Goal: Task Accomplishment & Management: Use online tool/utility

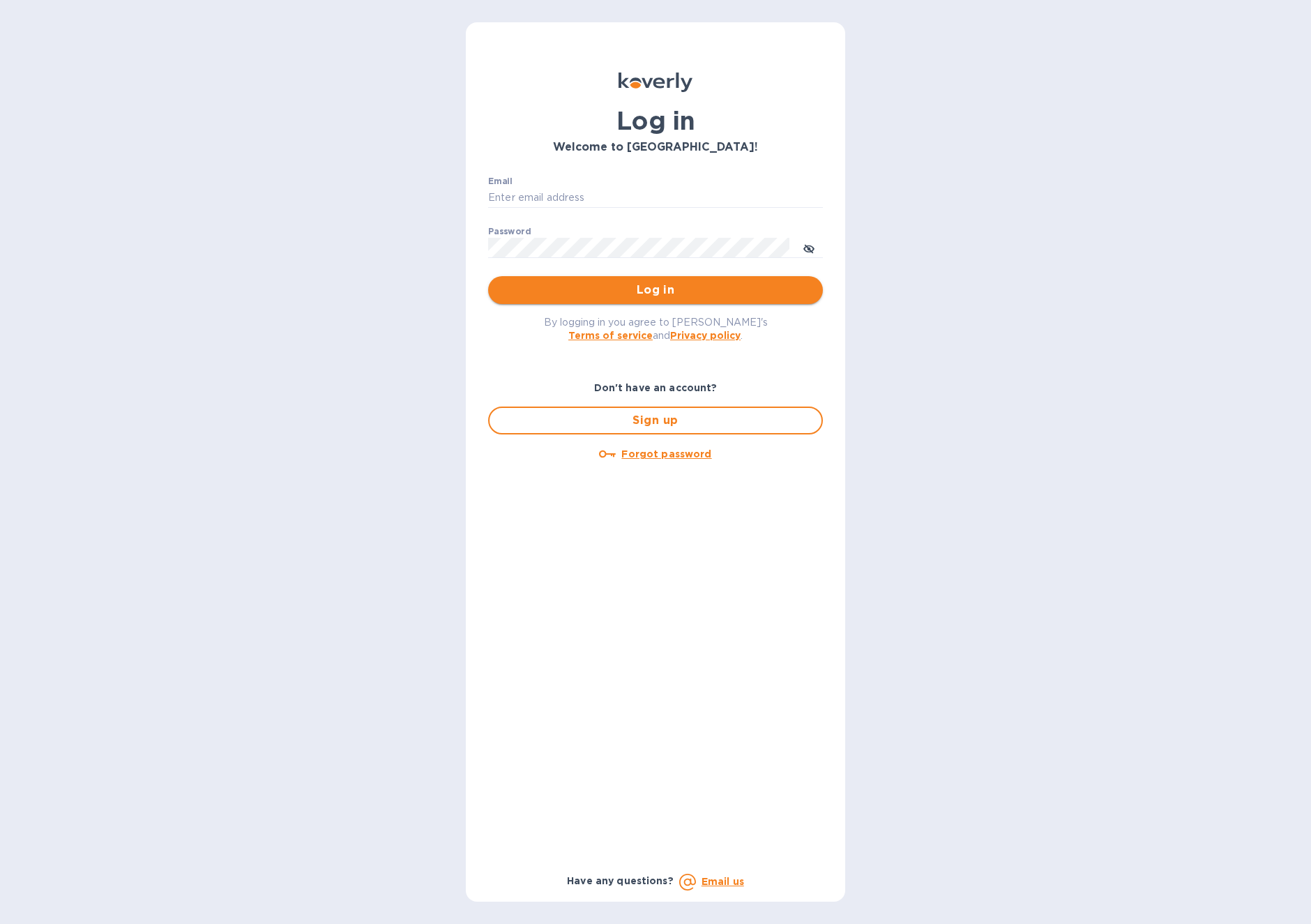
type input "[EMAIL_ADDRESS][DOMAIN_NAME]"
click at [617, 289] on span "Log in" at bounding box center [656, 289] width 313 height 17
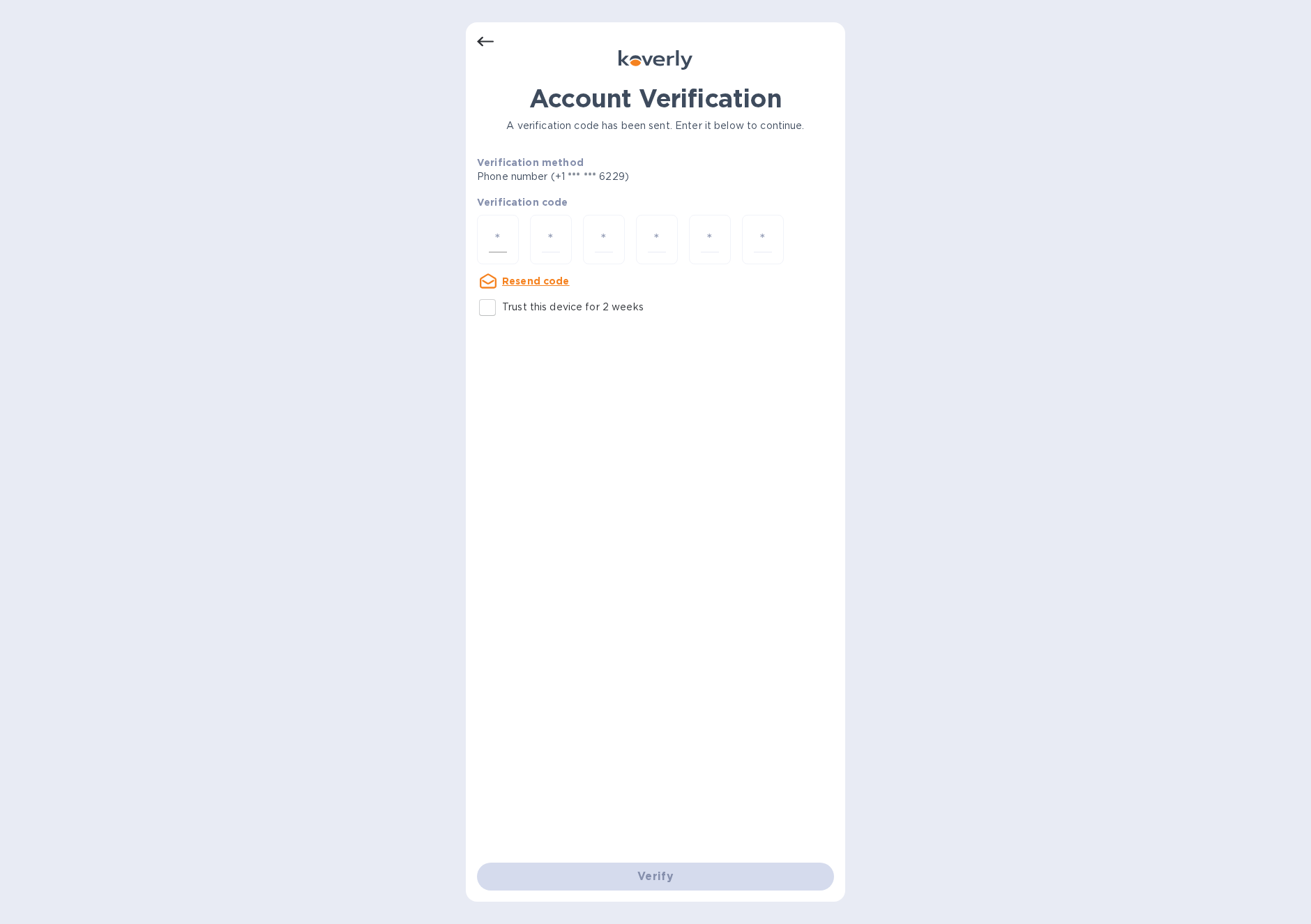
click at [493, 250] on input "number" at bounding box center [497, 239] width 19 height 25
paste input "7"
type input "7"
type input "8"
type input "7"
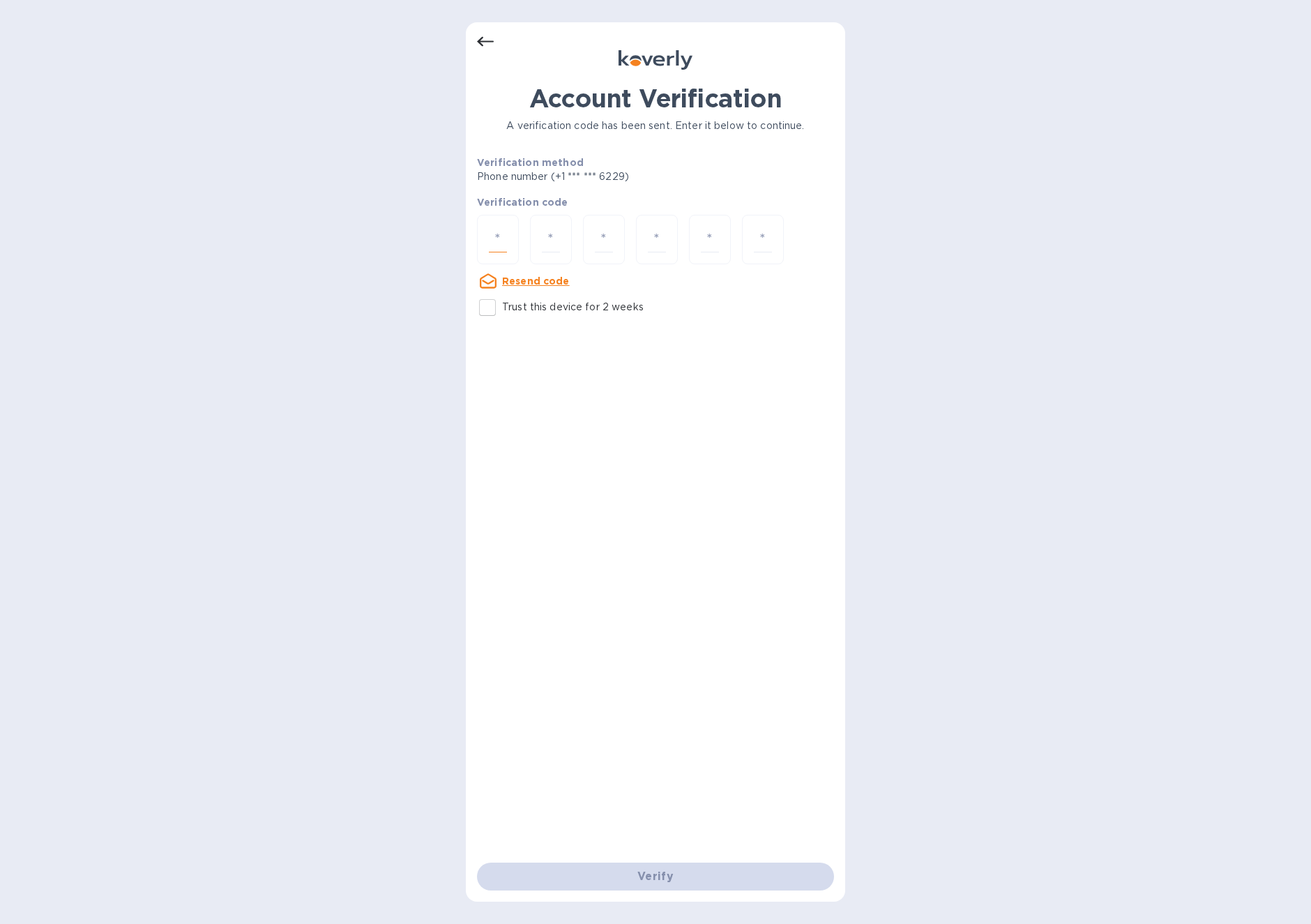
type input "6"
type input "0"
type input "7"
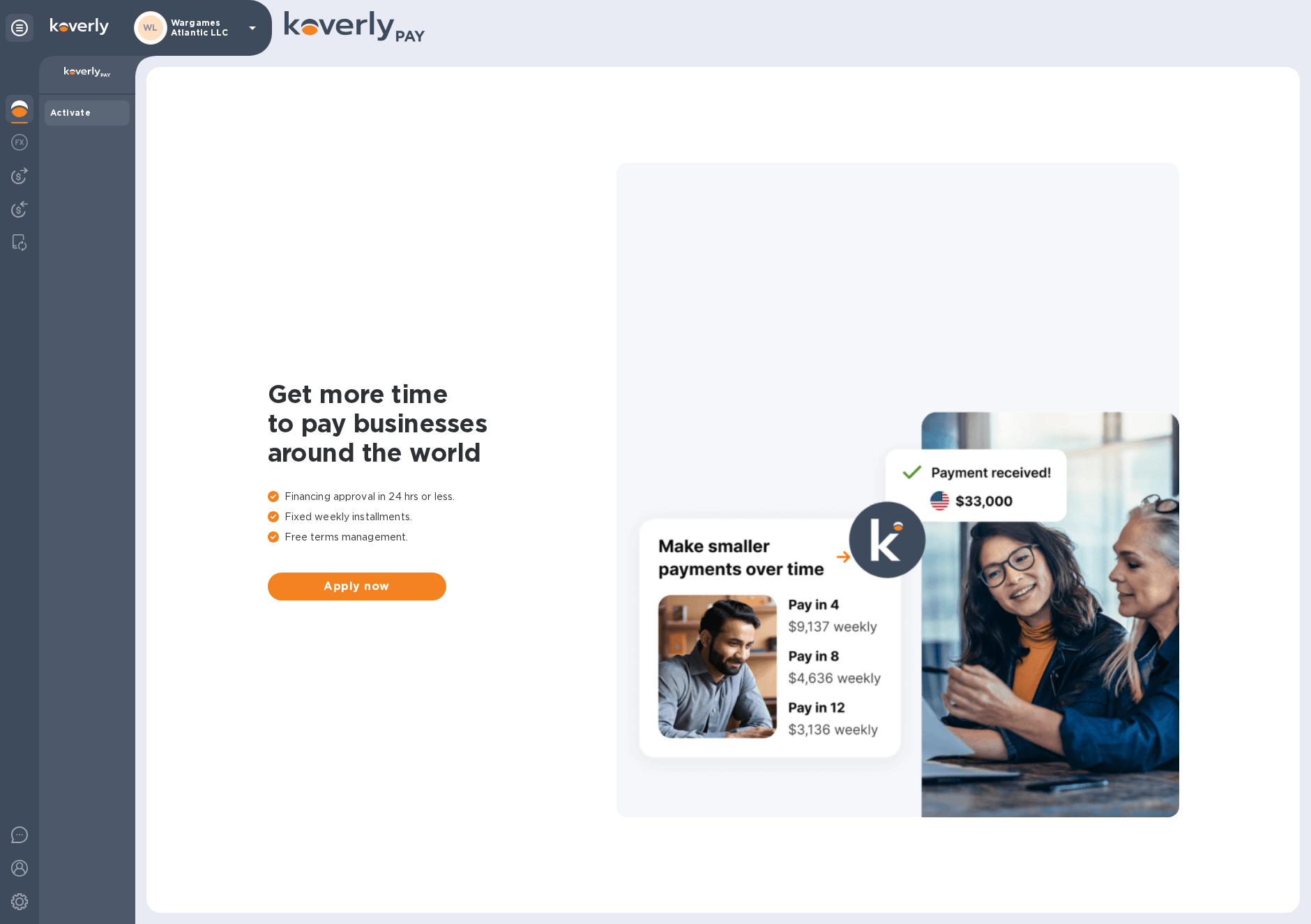
click at [61, 109] on b "Activate" at bounding box center [69, 112] width 40 height 11
click at [21, 137] on img at bounding box center [19, 142] width 17 height 17
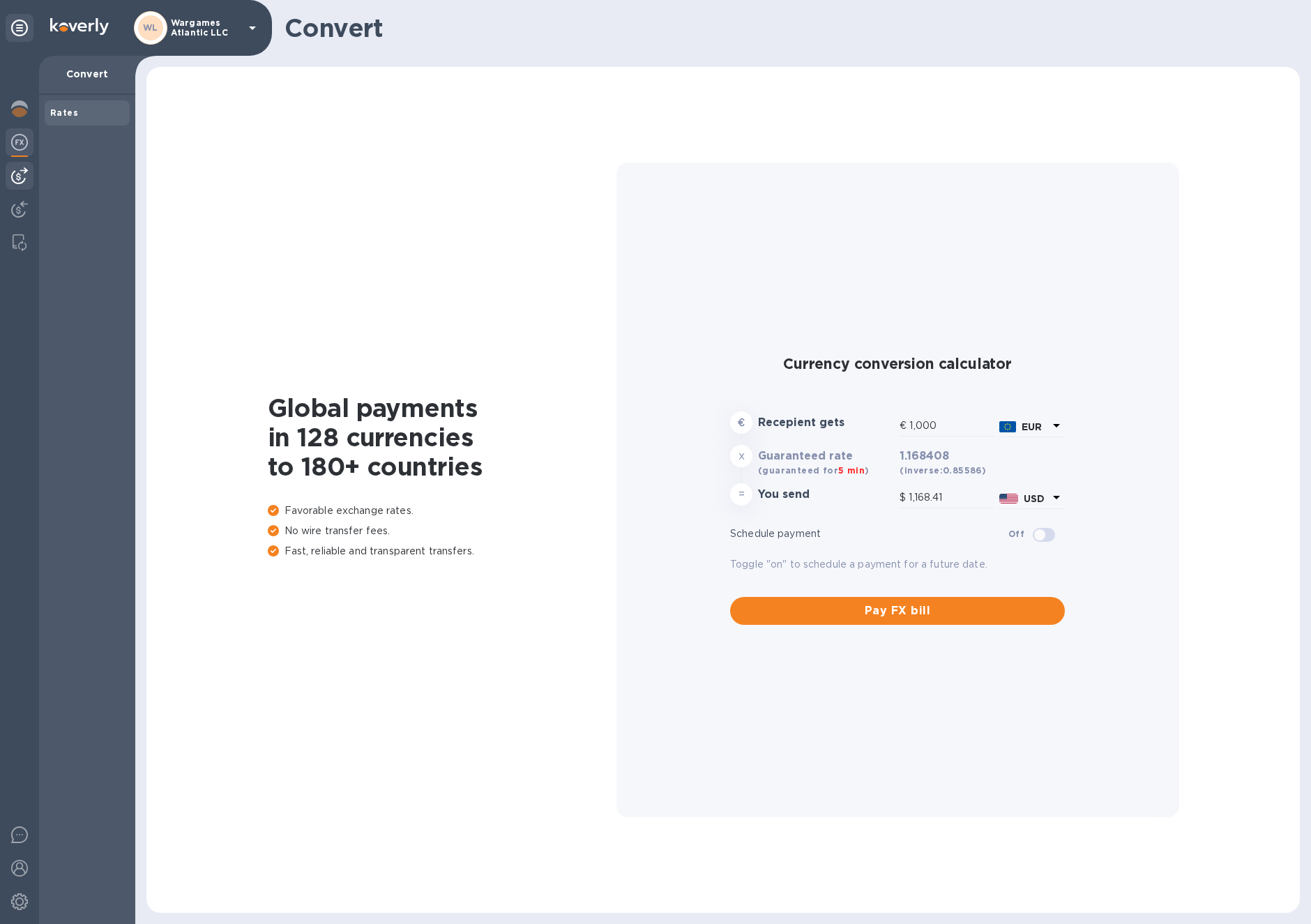
click at [19, 179] on img at bounding box center [19, 175] width 17 height 17
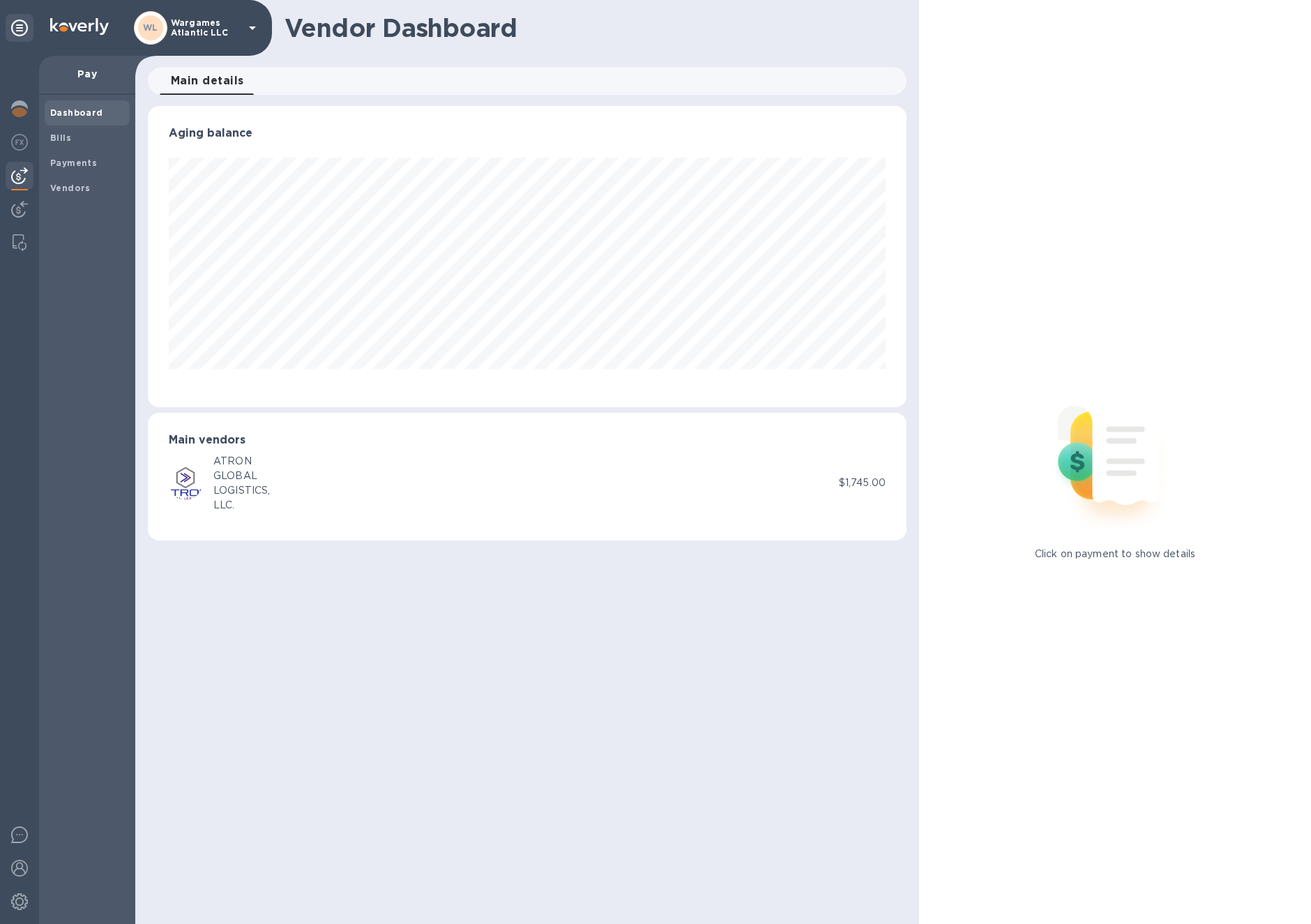
scroll to position [301, 759]
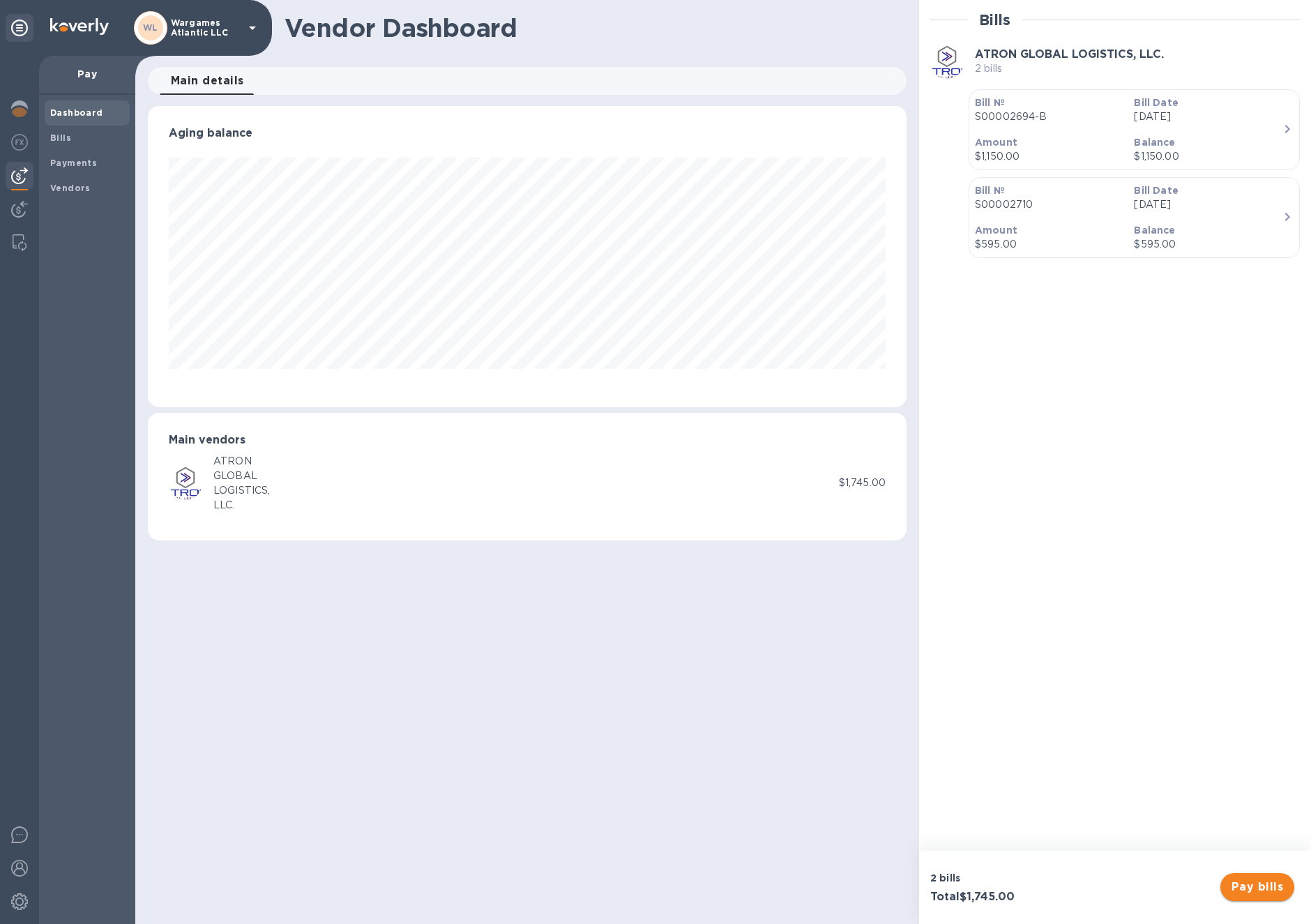
click at [1248, 892] on span "Pay bills" at bounding box center [1257, 886] width 52 height 17
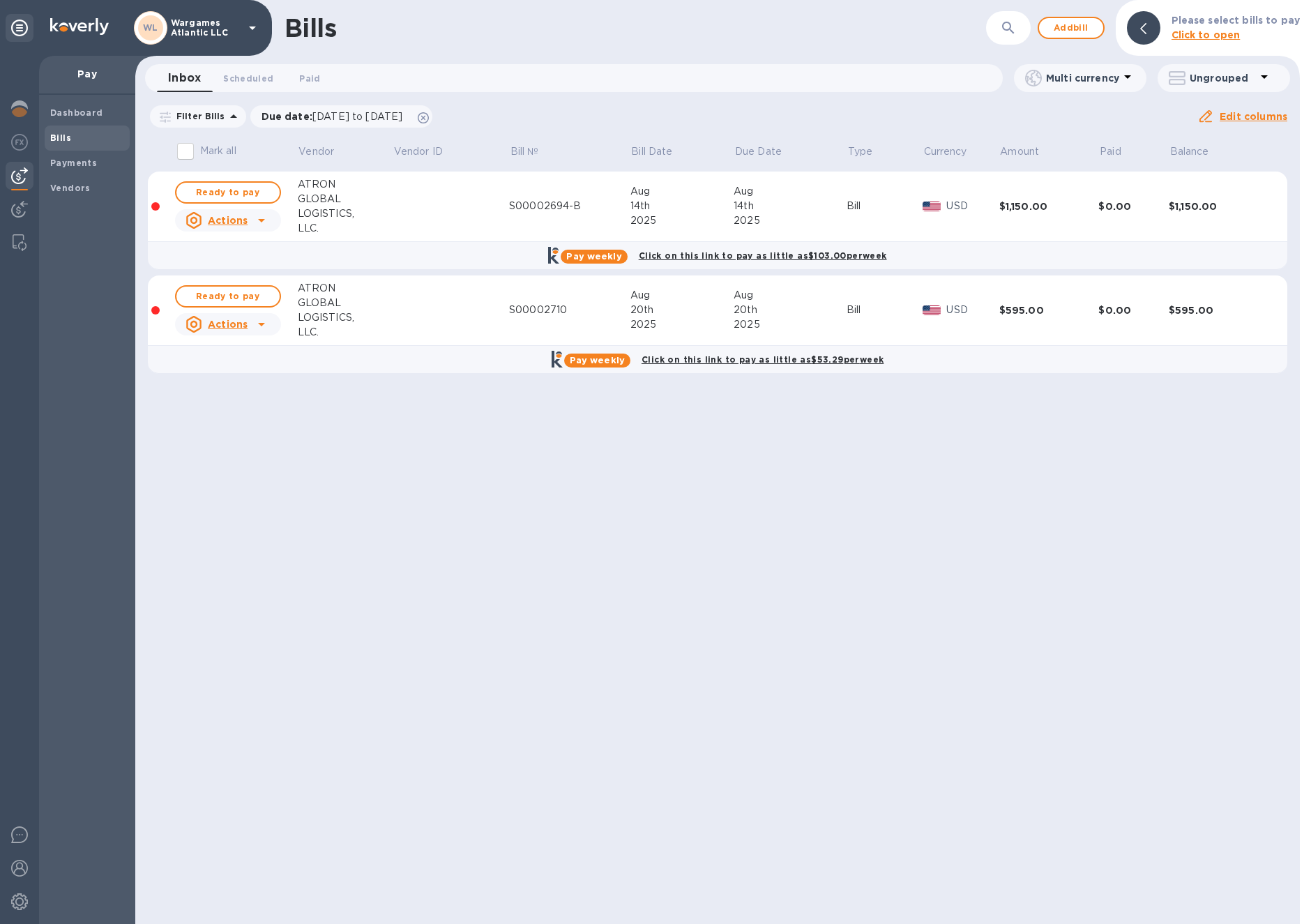
click at [251, 214] on div at bounding box center [261, 220] width 22 height 22
click at [262, 192] on div at bounding box center [656, 462] width 1311 height 924
click at [254, 192] on span "Ready to pay" at bounding box center [228, 191] width 81 height 17
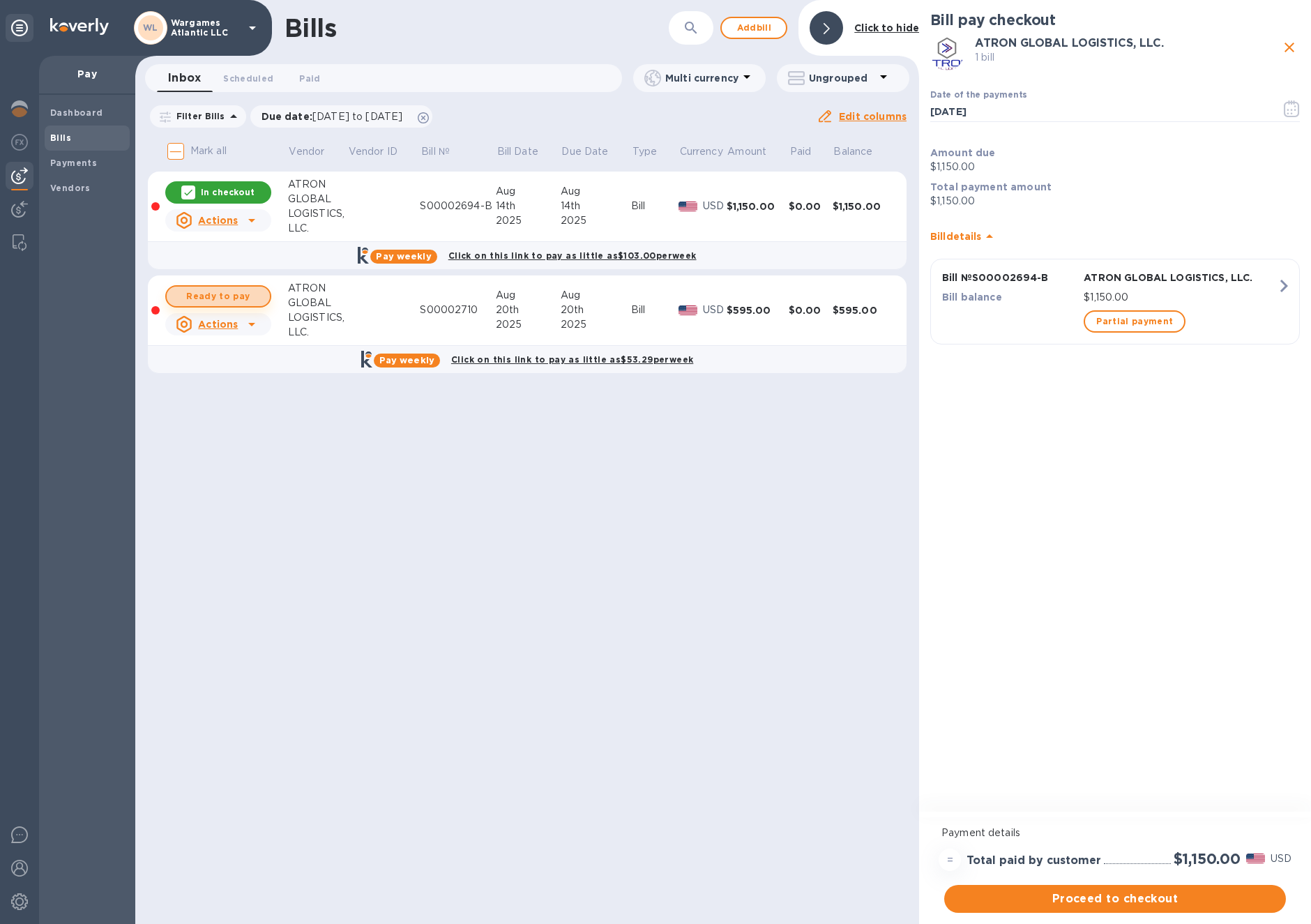
click at [232, 294] on span "Ready to pay" at bounding box center [218, 296] width 81 height 17
checkbox input "true"
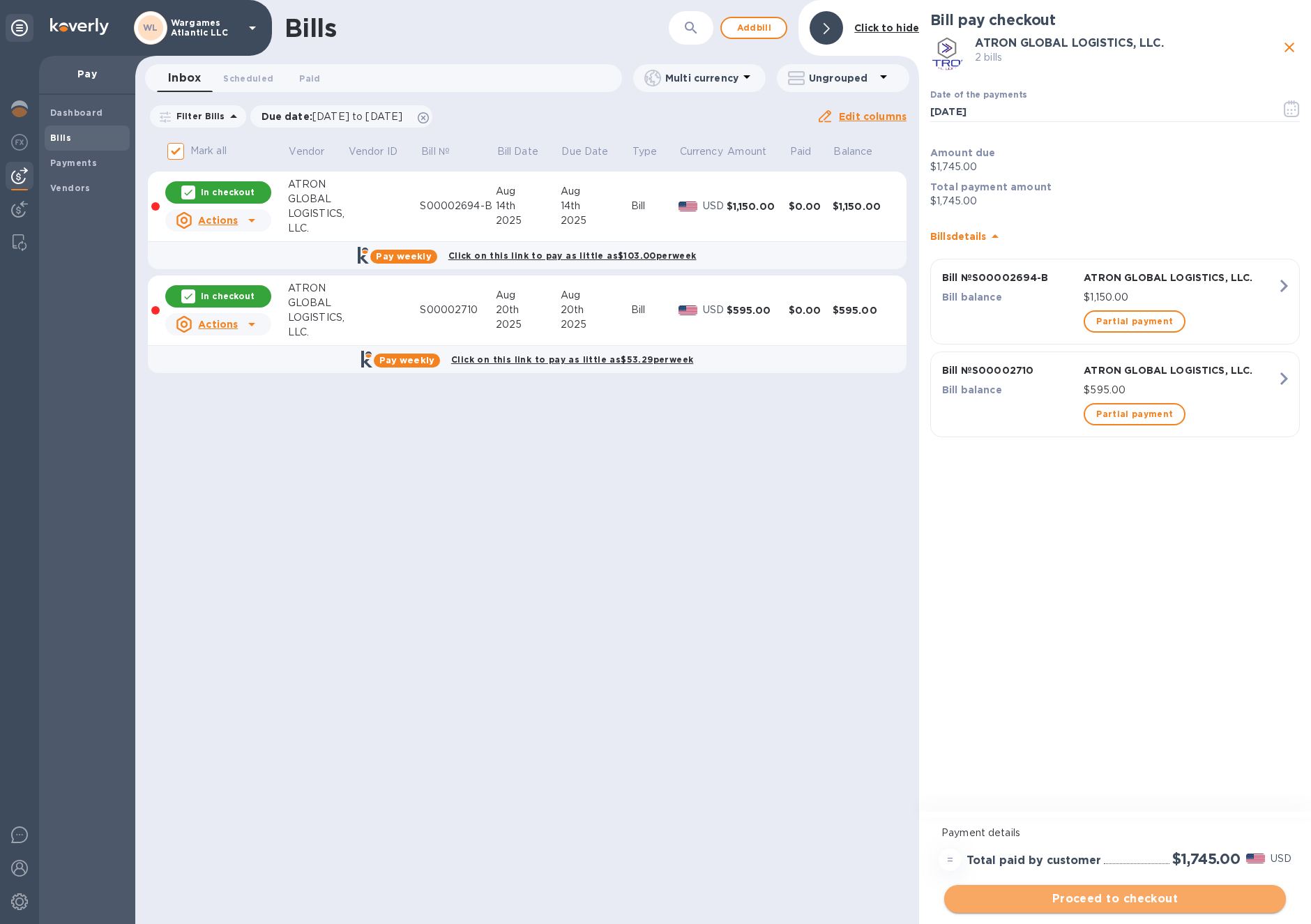
click at [1156, 896] on span "Proceed to checkout" at bounding box center [1115, 899] width 319 height 17
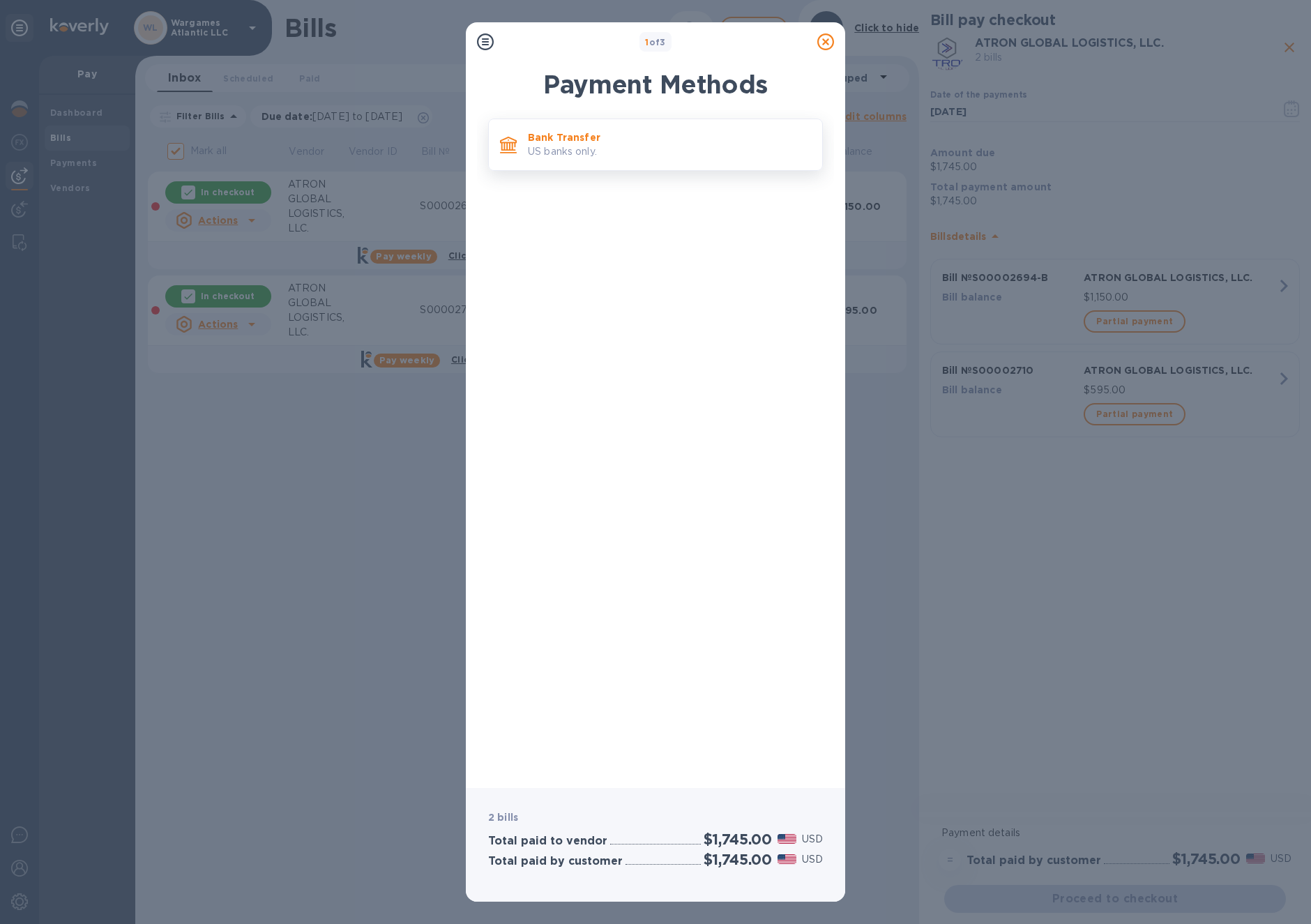
click at [594, 162] on div "Bank Transfer US banks only." at bounding box center [669, 145] width 294 height 40
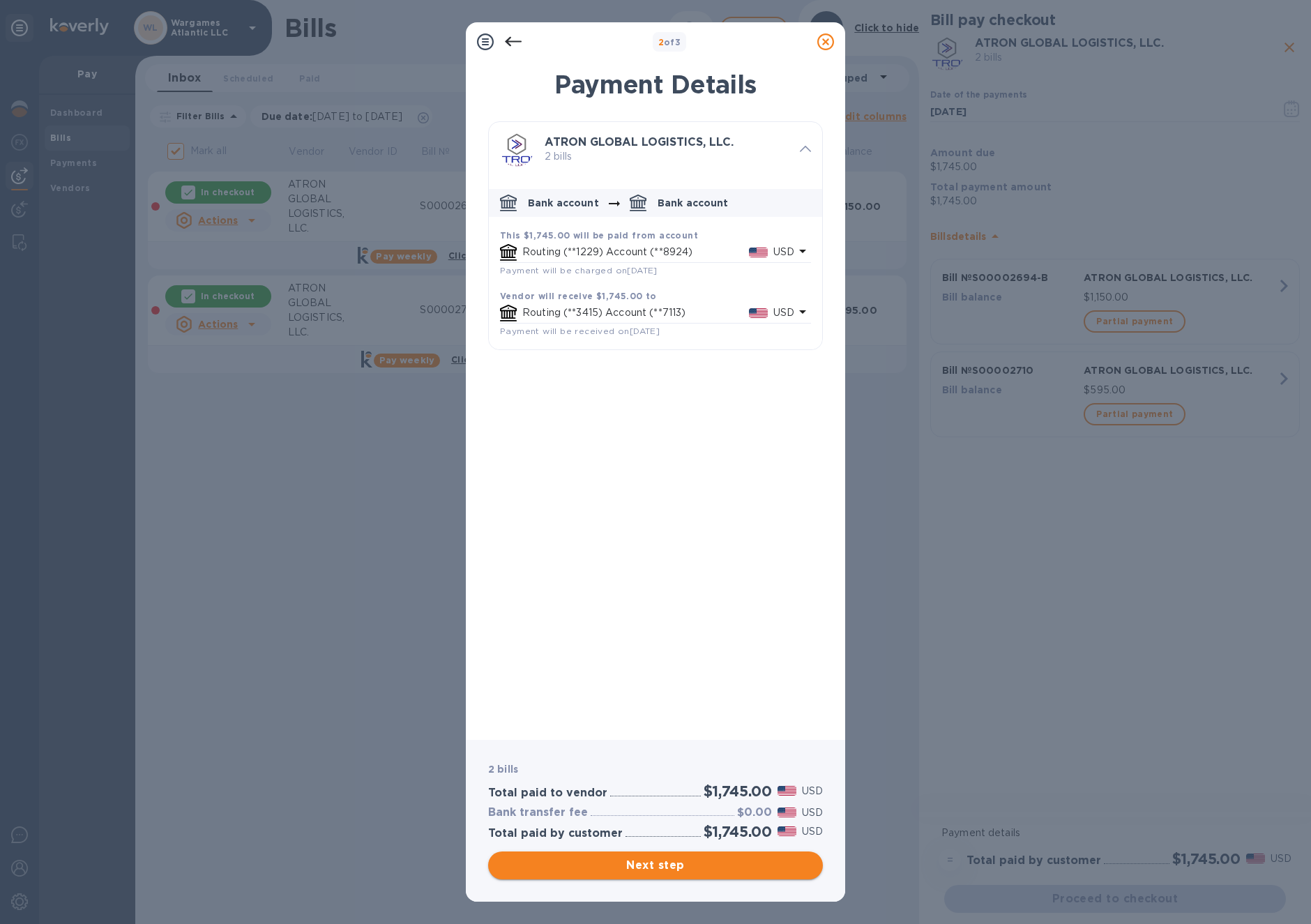
click at [664, 856] on button "Next step" at bounding box center [656, 865] width 335 height 28
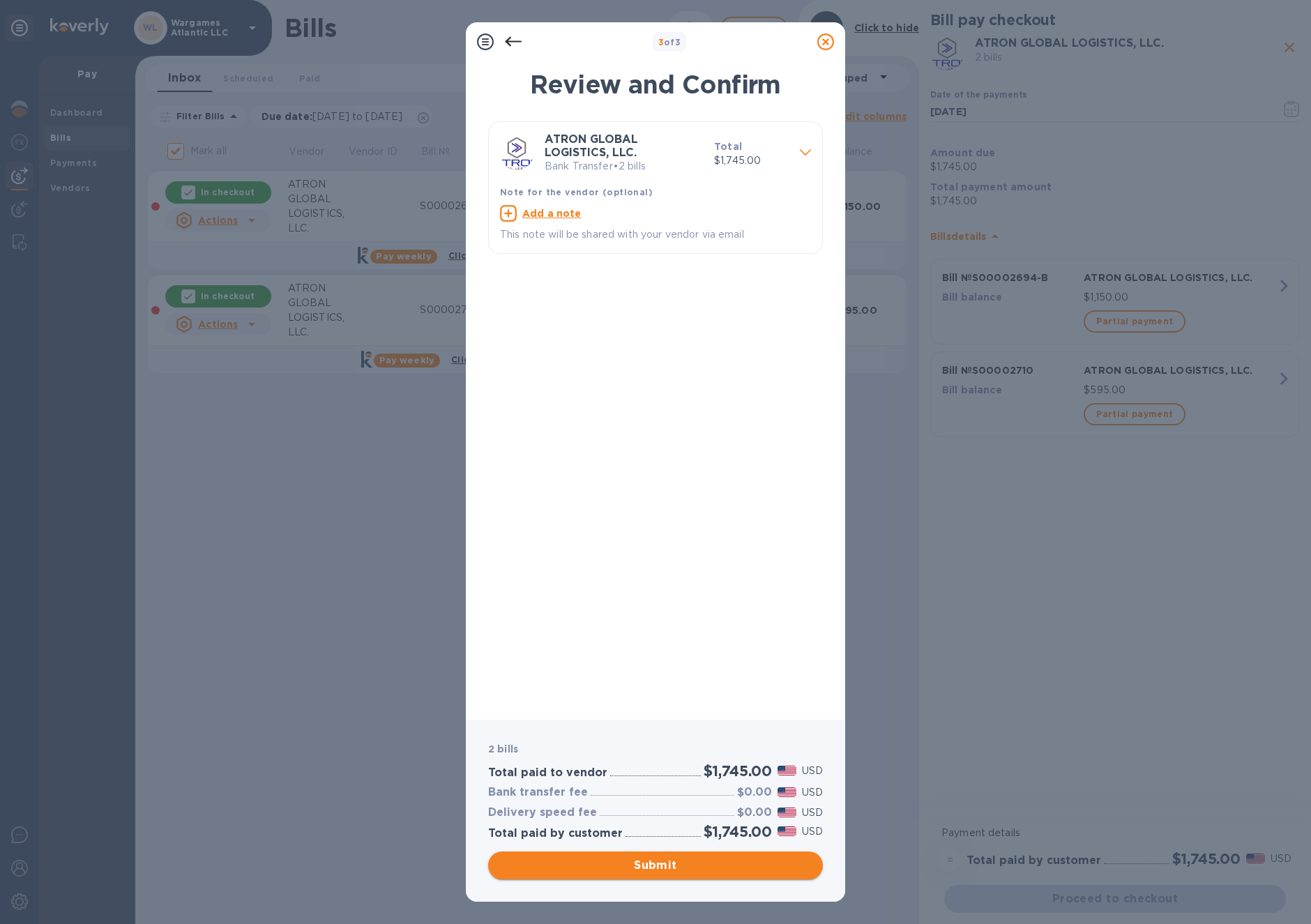
click at [636, 865] on span "Submit" at bounding box center [656, 864] width 313 height 17
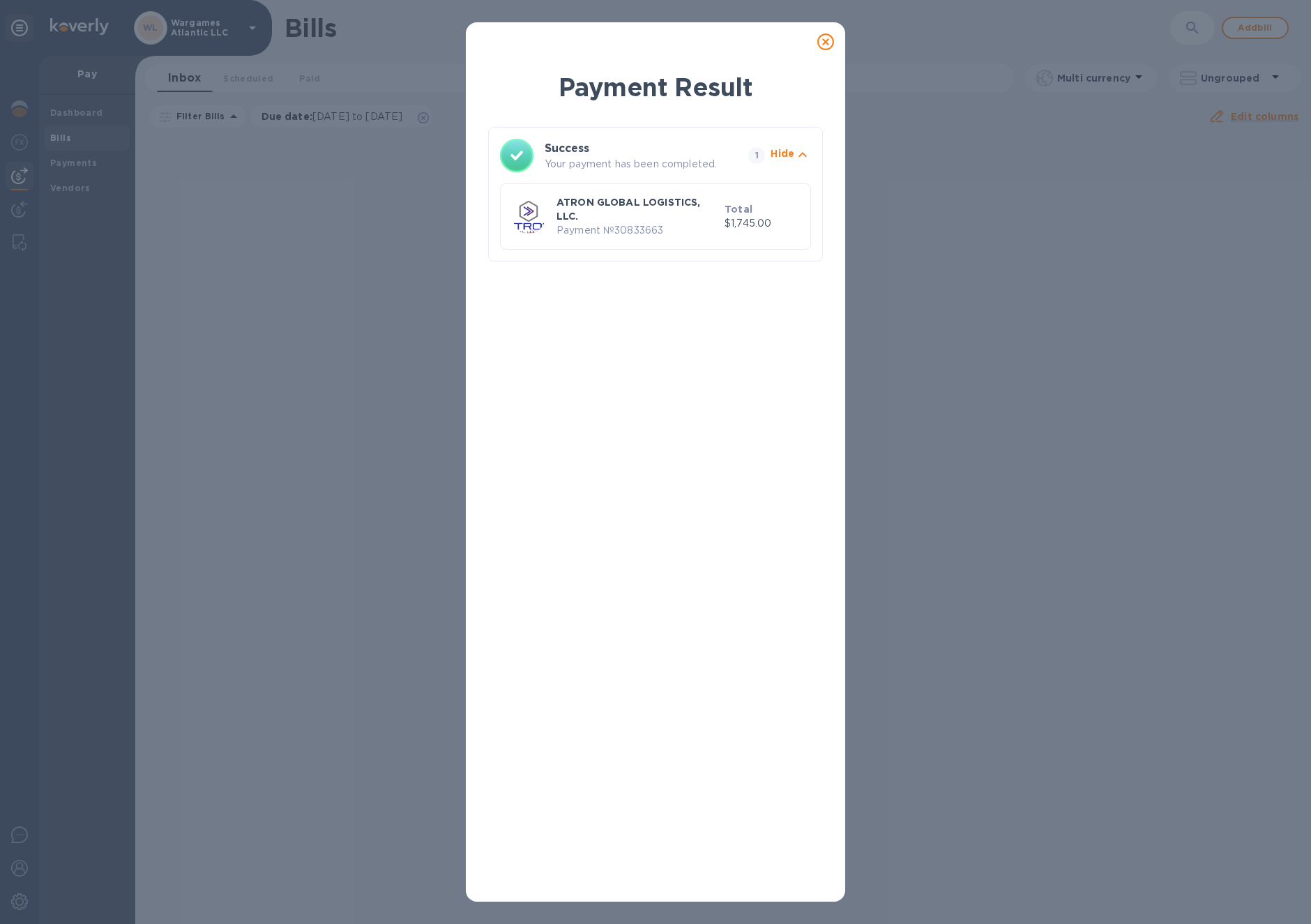
click at [806, 38] on div at bounding box center [825, 42] width 39 height 39
click at [813, 37] on div at bounding box center [825, 42] width 28 height 28
click at [823, 40] on icon at bounding box center [825, 41] width 17 height 17
